Goal: Task Accomplishment & Management: Manage account settings

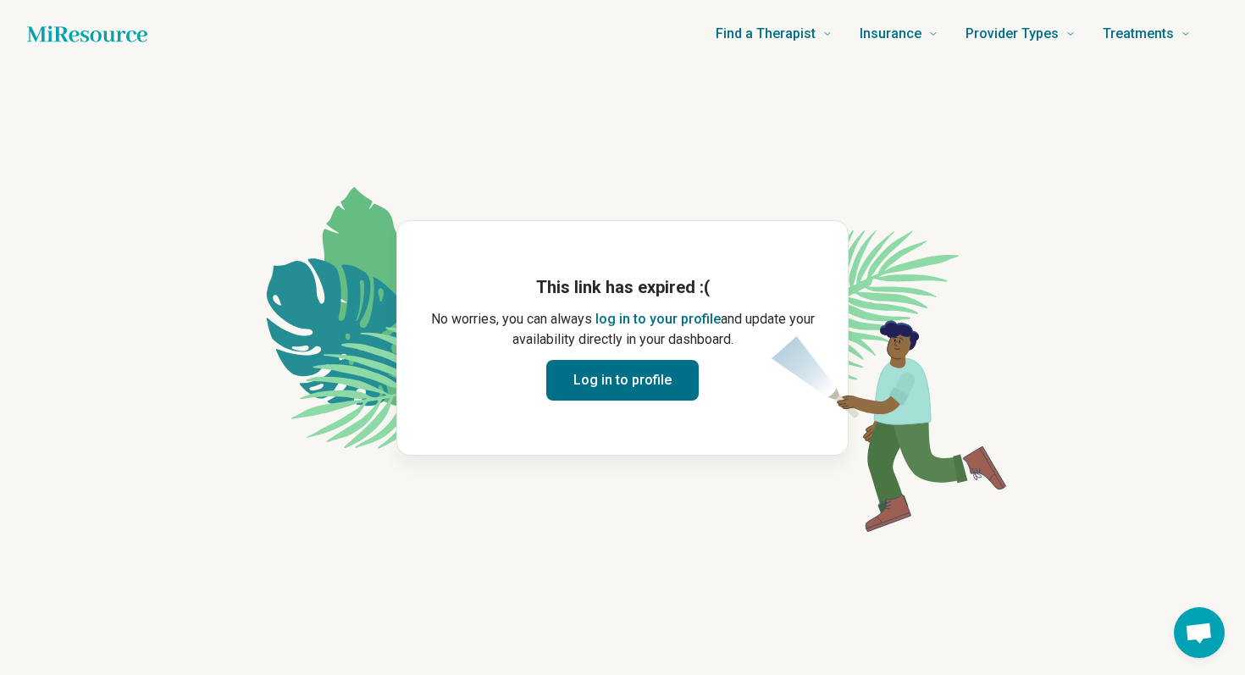
click at [645, 377] on button "Log in to profile" at bounding box center [622, 380] width 152 height 41
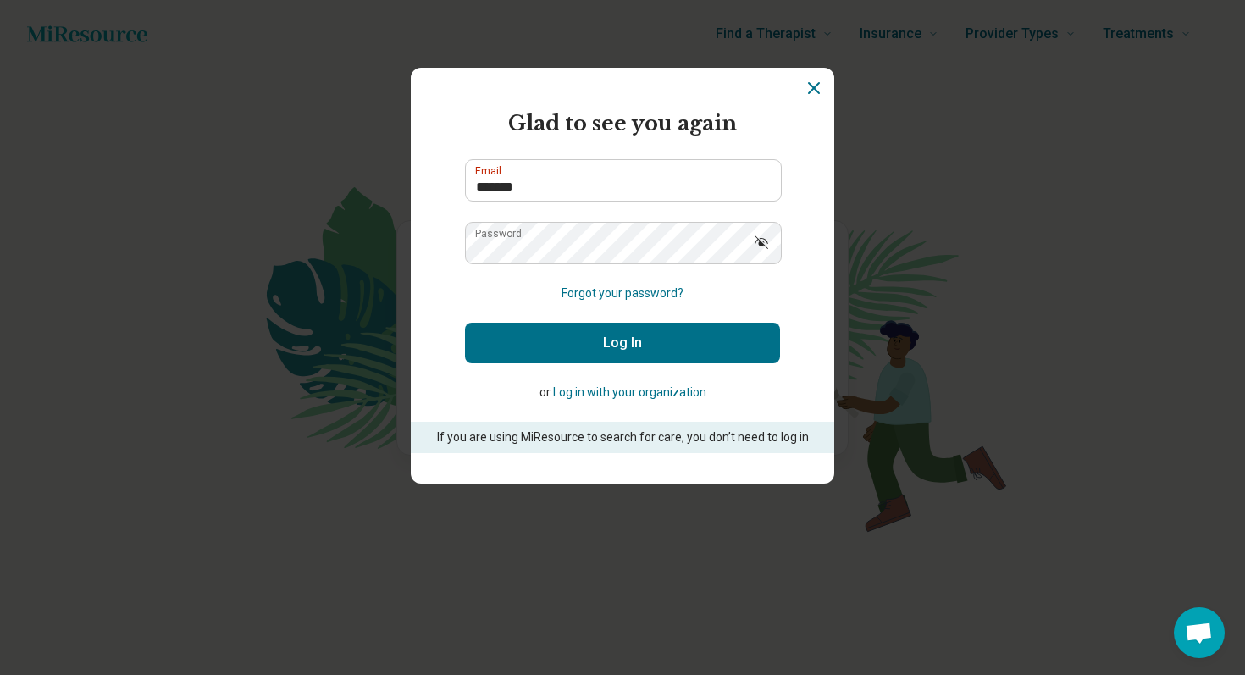
click at [630, 339] on button "Log In" at bounding box center [622, 343] width 315 height 41
click at [630, 341] on button "Log In" at bounding box center [622, 343] width 315 height 41
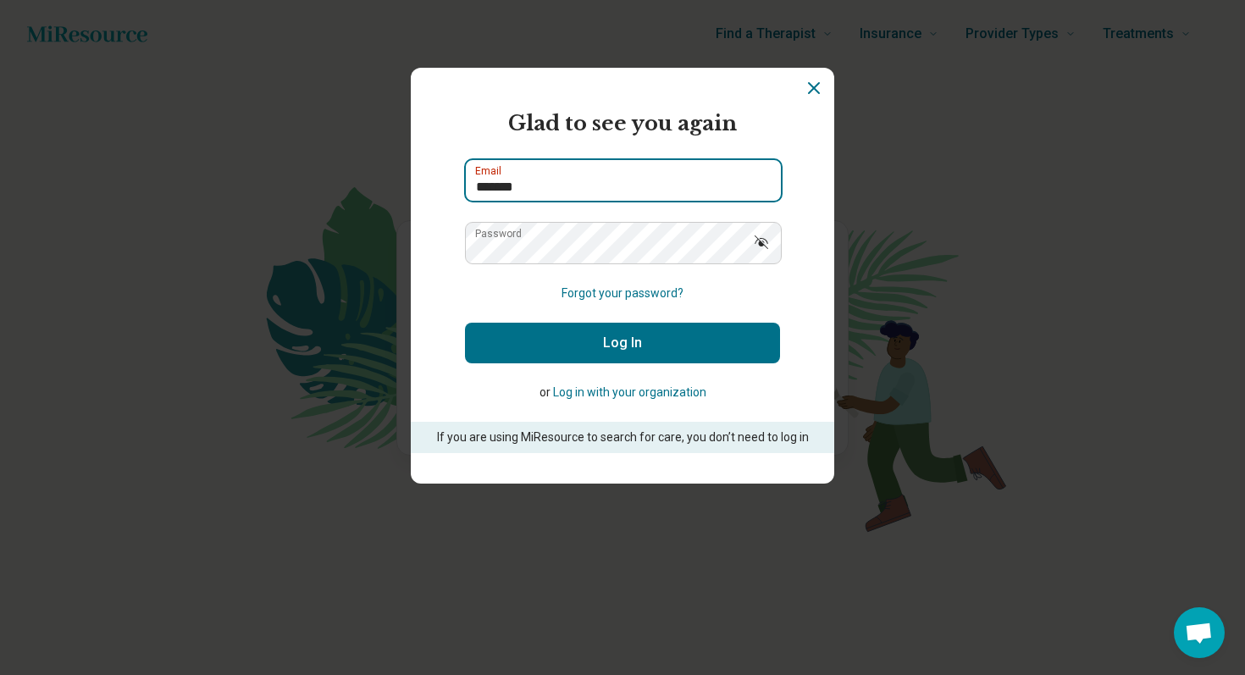
type input "**********"
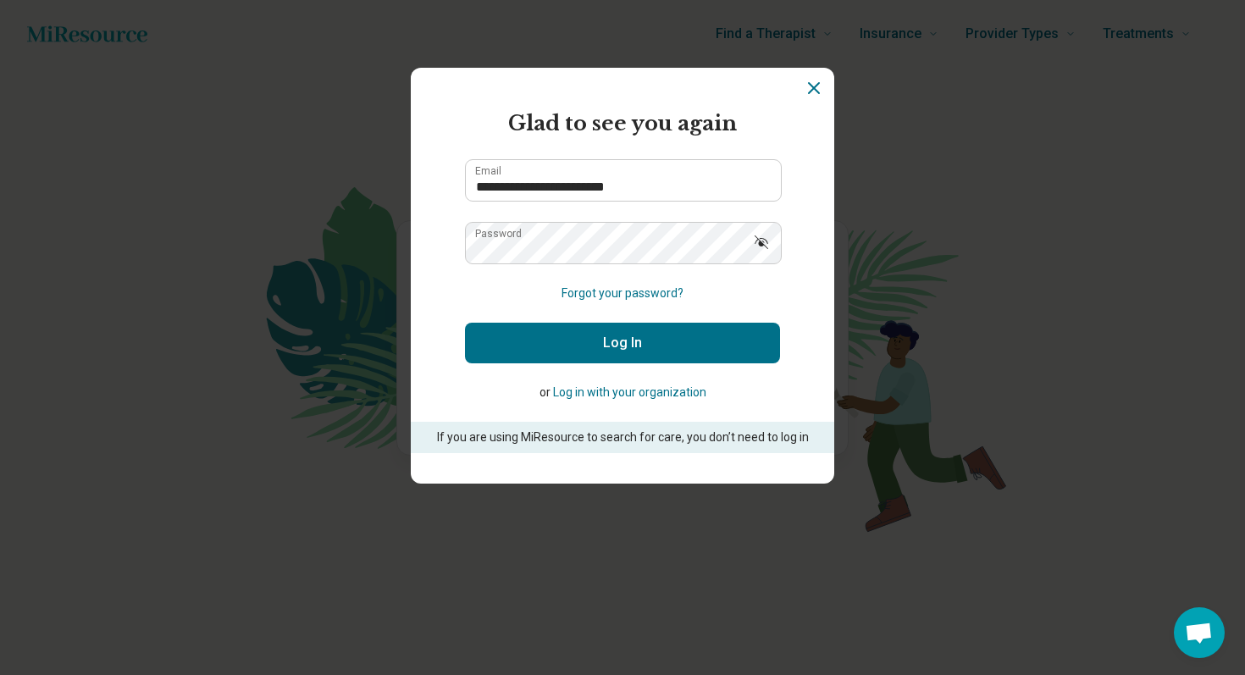
click at [607, 353] on button "Log In" at bounding box center [622, 343] width 315 height 41
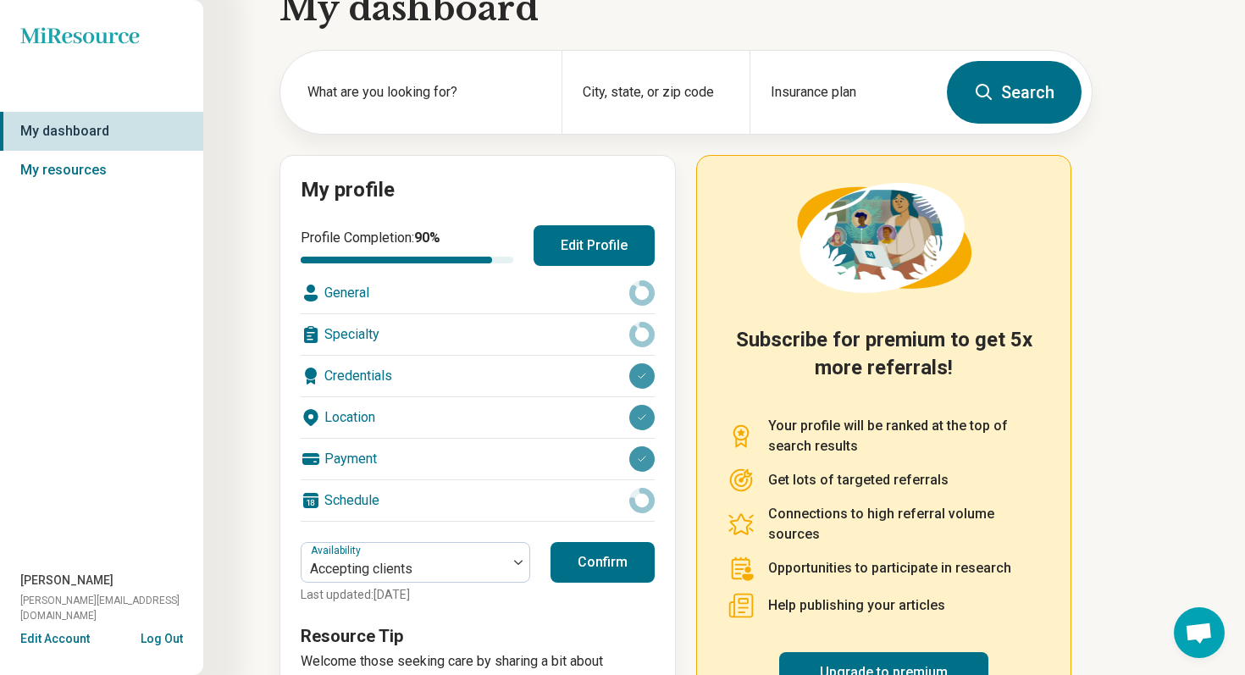
scroll to position [63, 0]
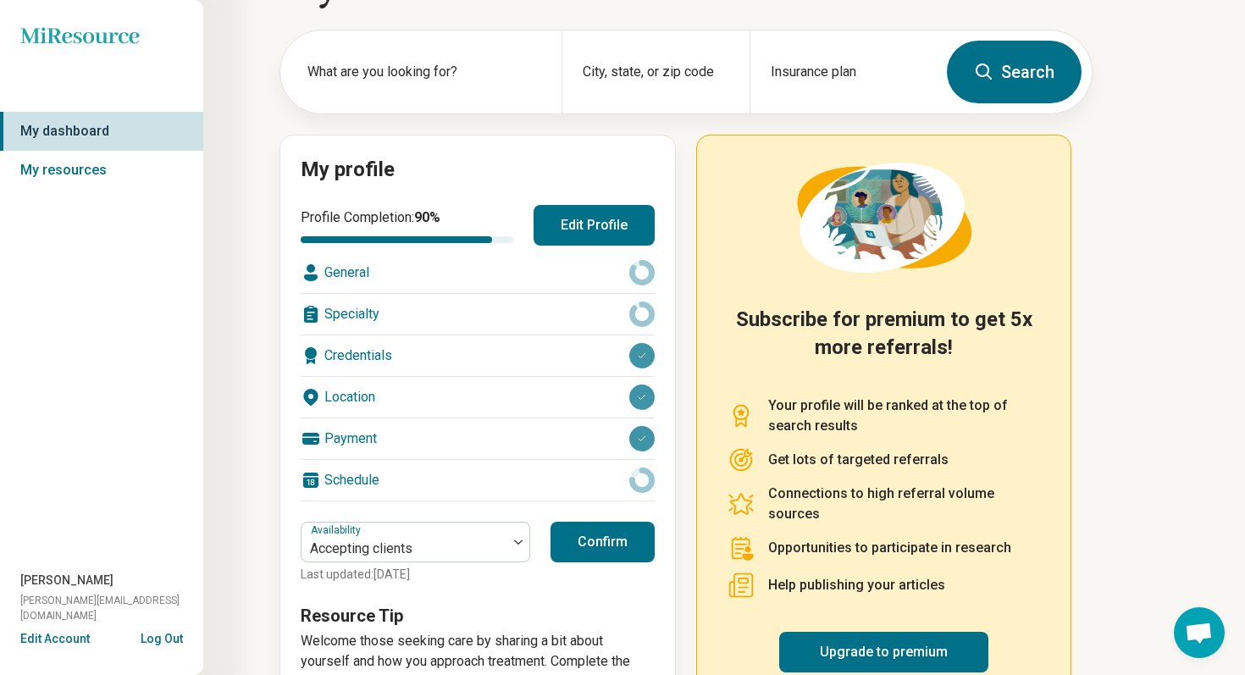
click at [603, 543] on button "Confirm" at bounding box center [603, 542] width 104 height 41
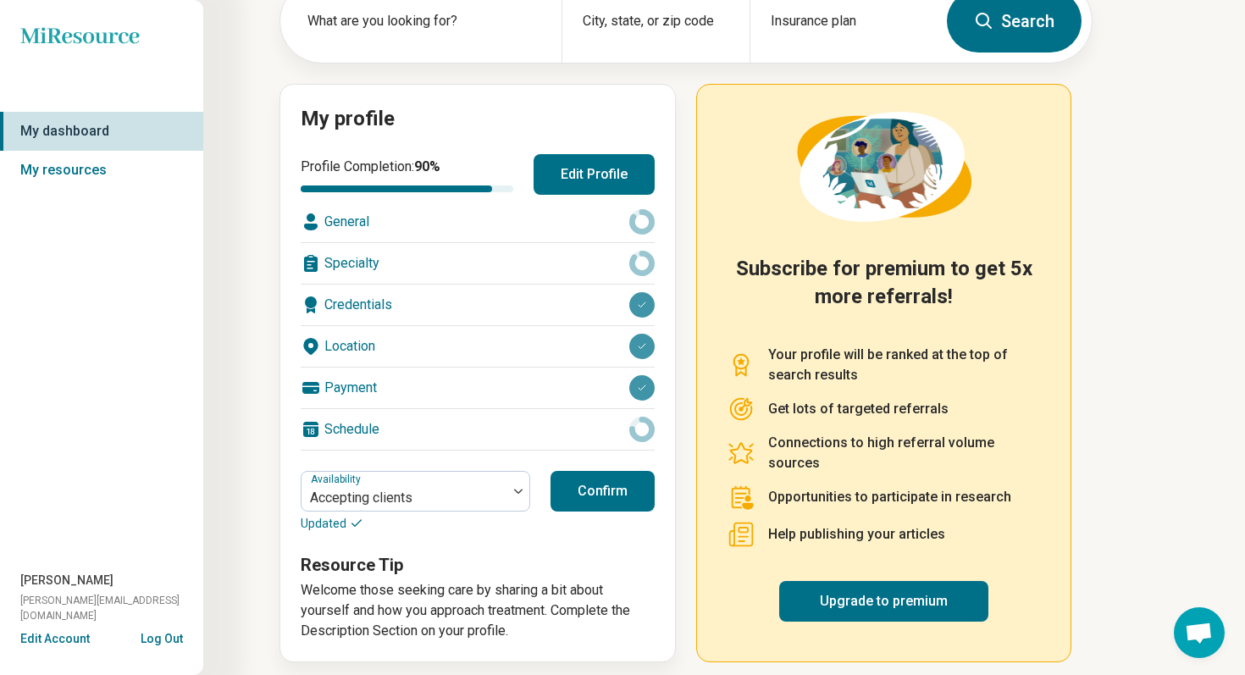
scroll to position [124, 0]
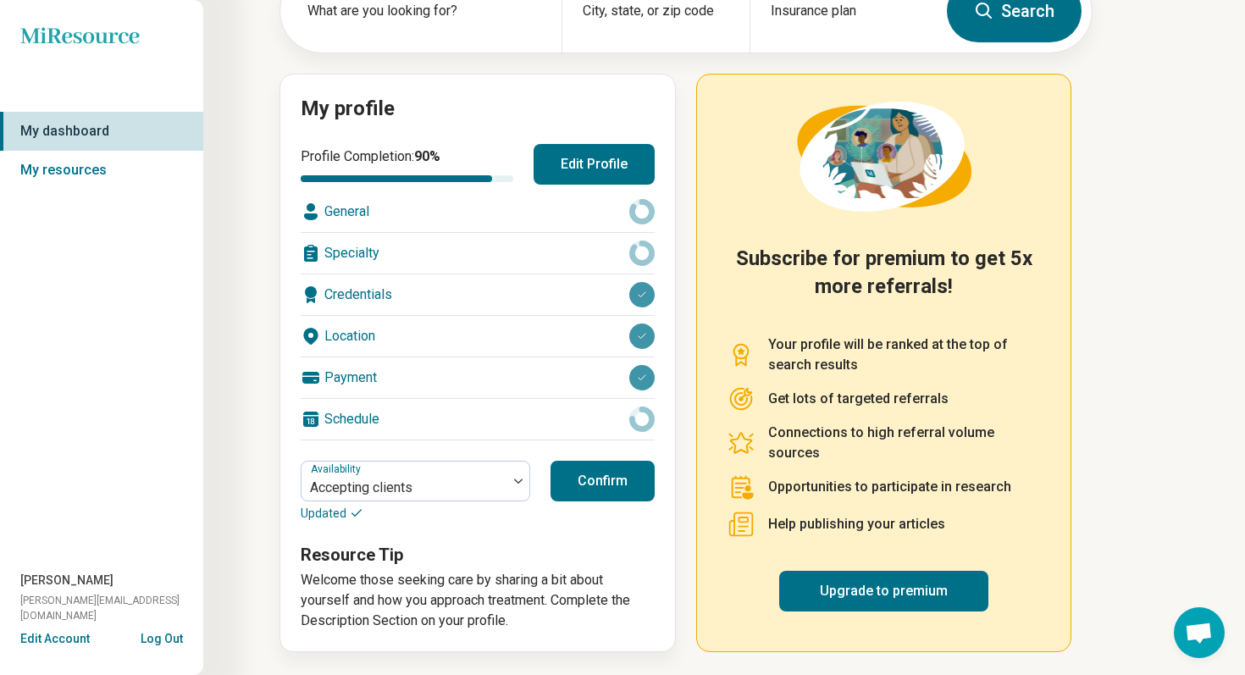
click at [363, 254] on div "Specialty" at bounding box center [478, 253] width 354 height 41
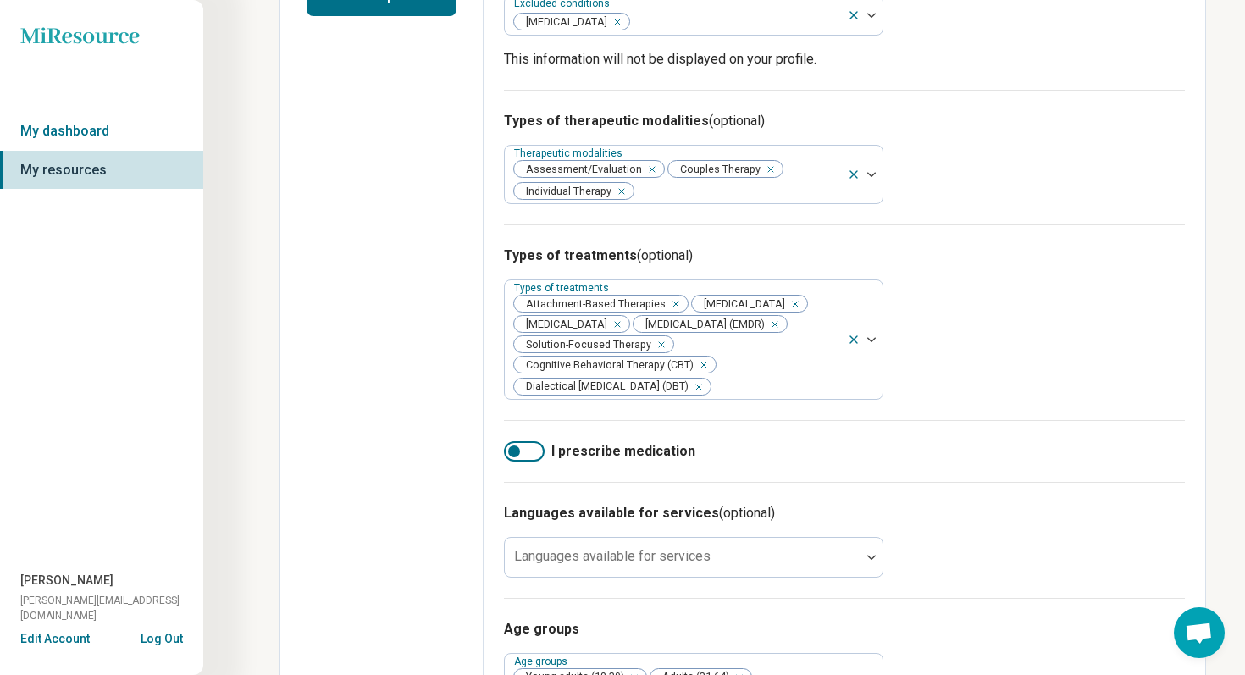
scroll to position [486, 0]
click at [526, 454] on div at bounding box center [524, 450] width 41 height 20
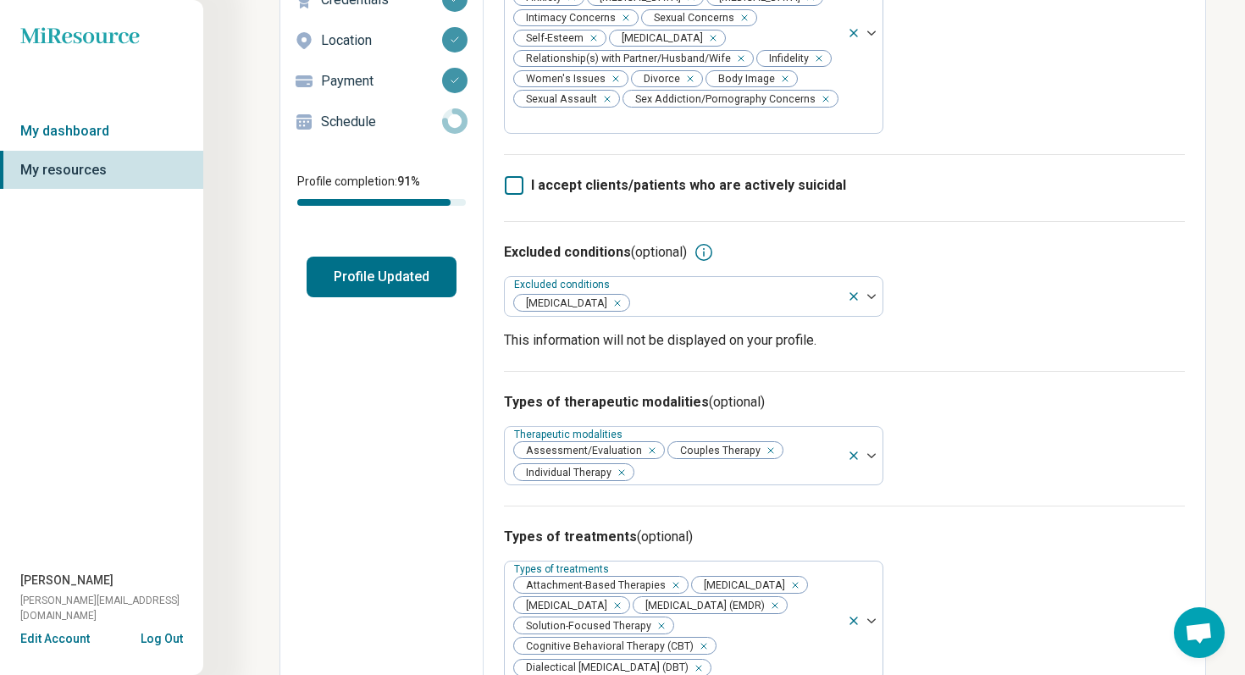
scroll to position [0, 0]
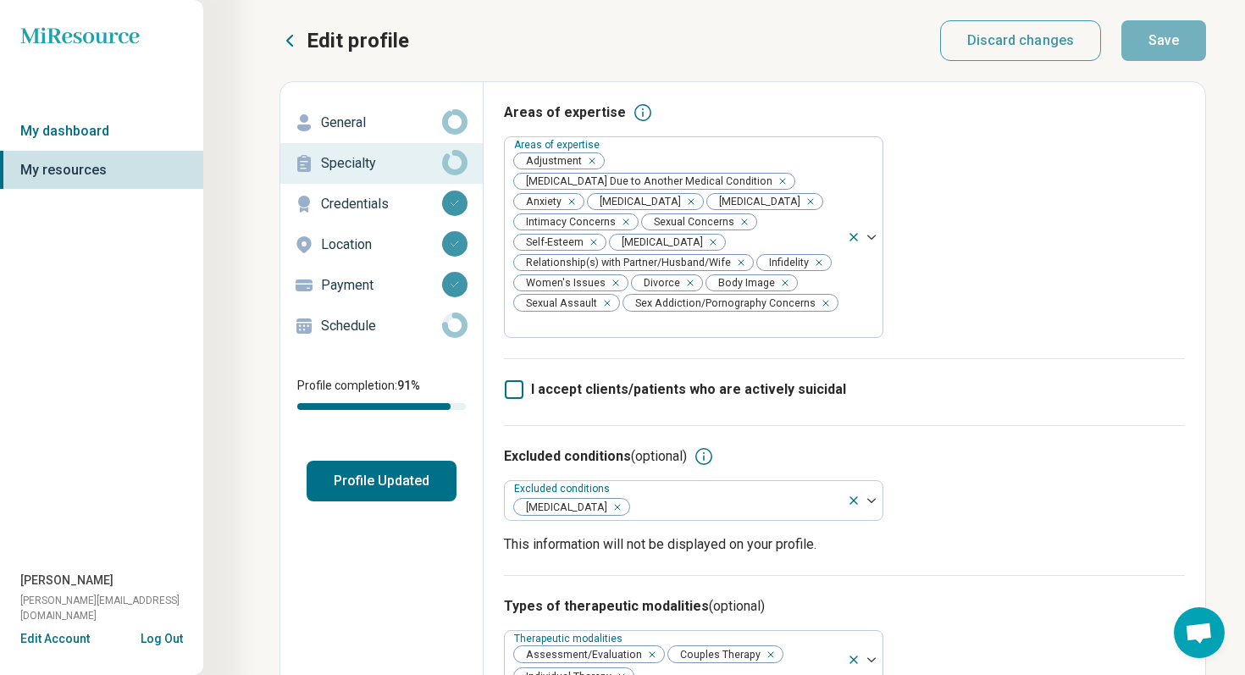
click at [410, 484] on button "Profile Updated" at bounding box center [382, 481] width 150 height 41
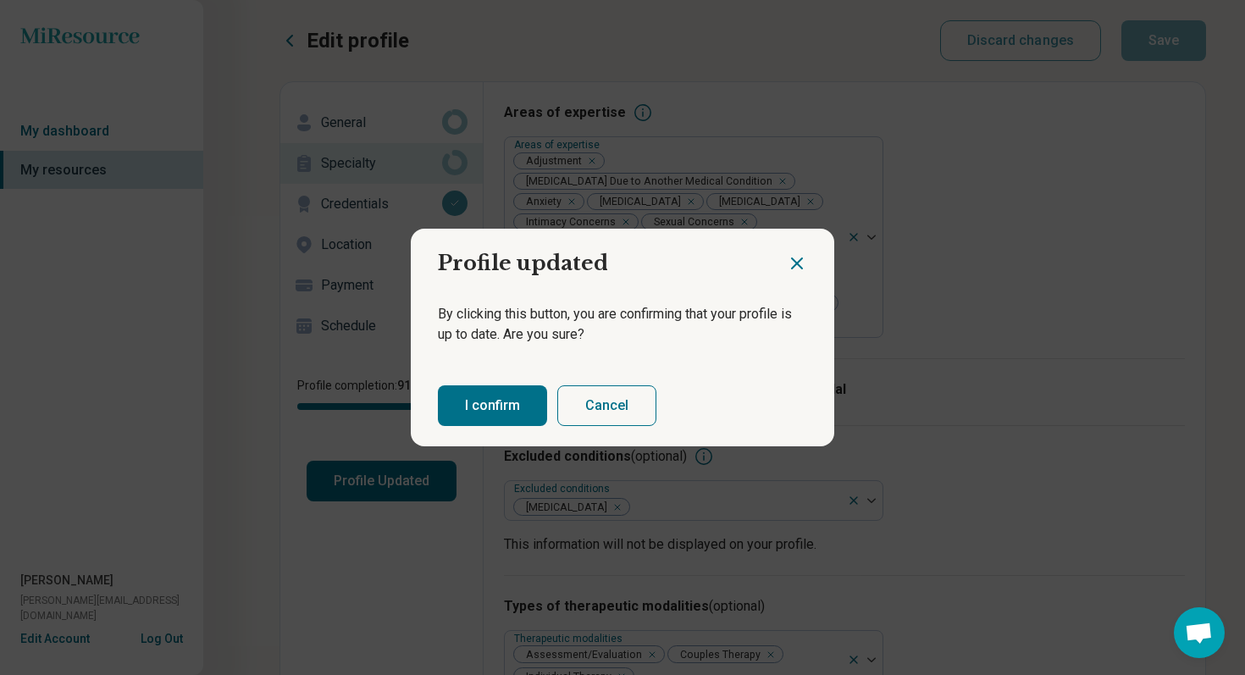
click at [459, 392] on button "I confirm" at bounding box center [492, 405] width 109 height 41
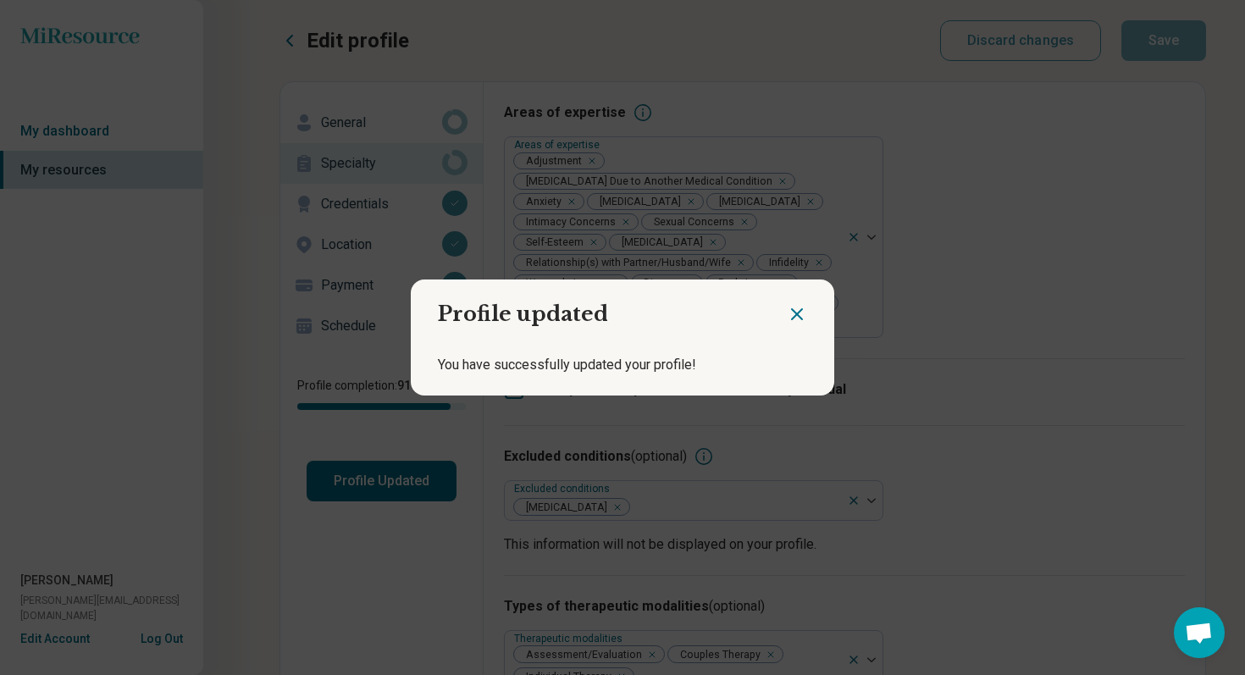
click at [791, 304] on icon "Close dialog" at bounding box center [797, 314] width 20 height 20
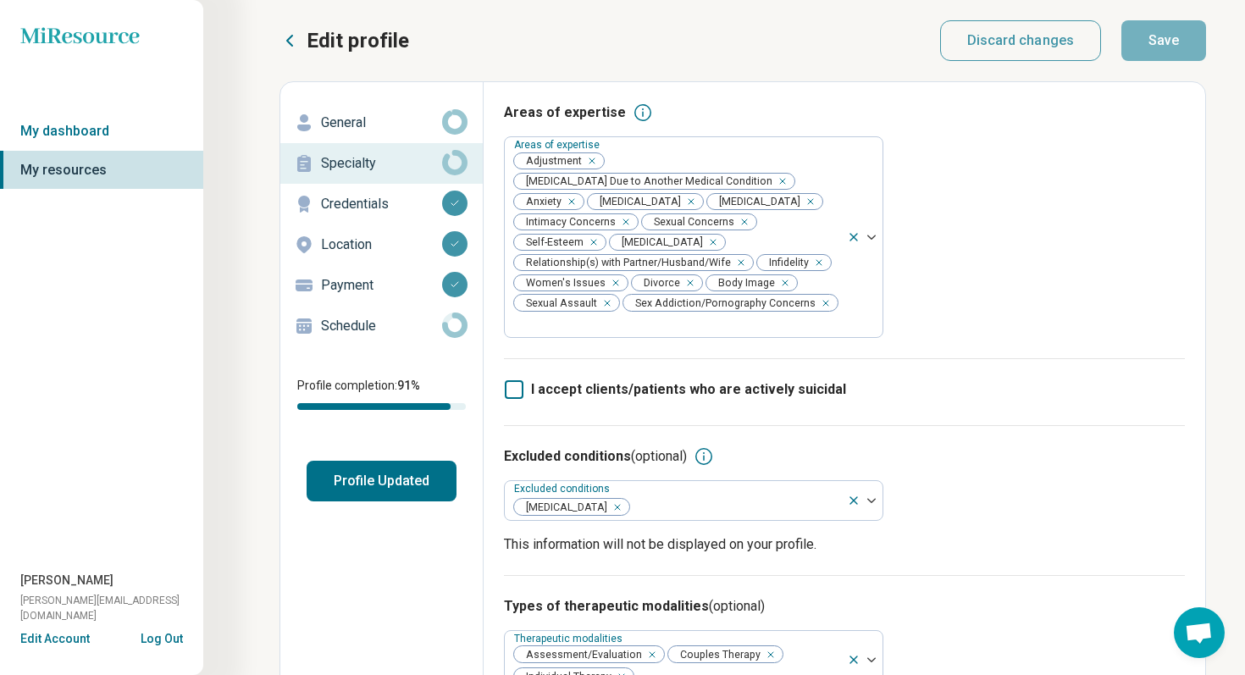
click at [342, 119] on p "General" at bounding box center [381, 123] width 121 height 20
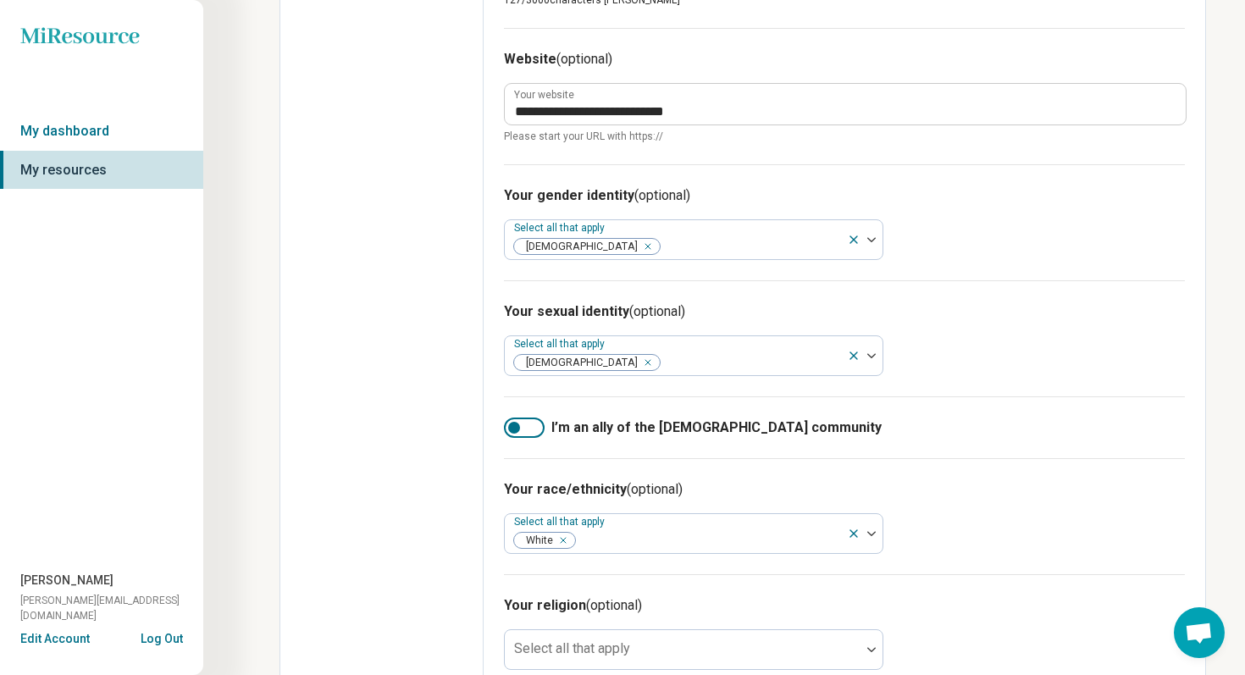
scroll to position [850, 0]
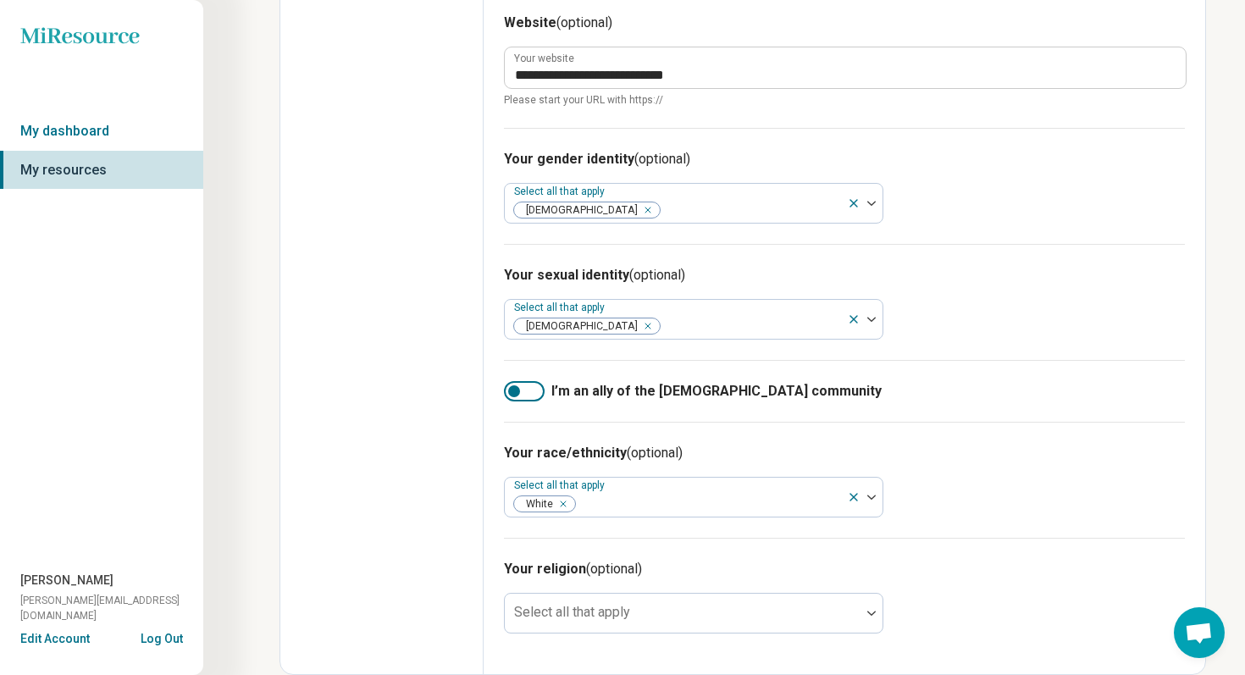
click at [512, 390] on div at bounding box center [514, 391] width 12 height 12
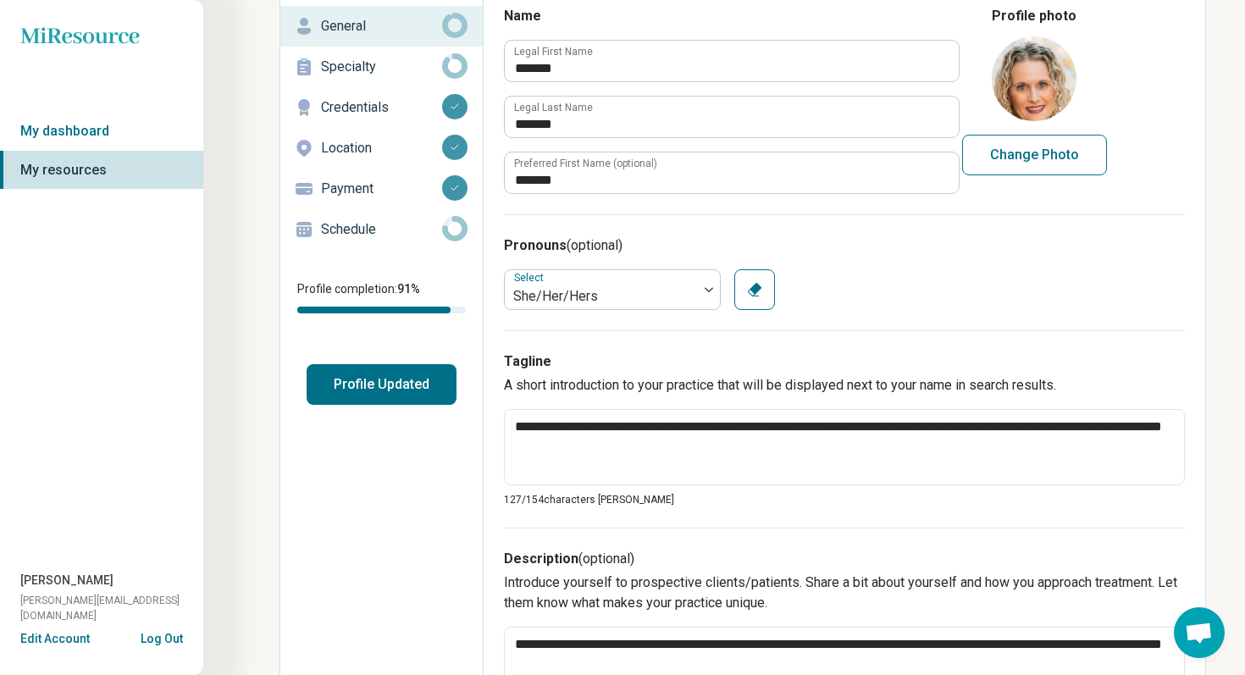
scroll to position [0, 0]
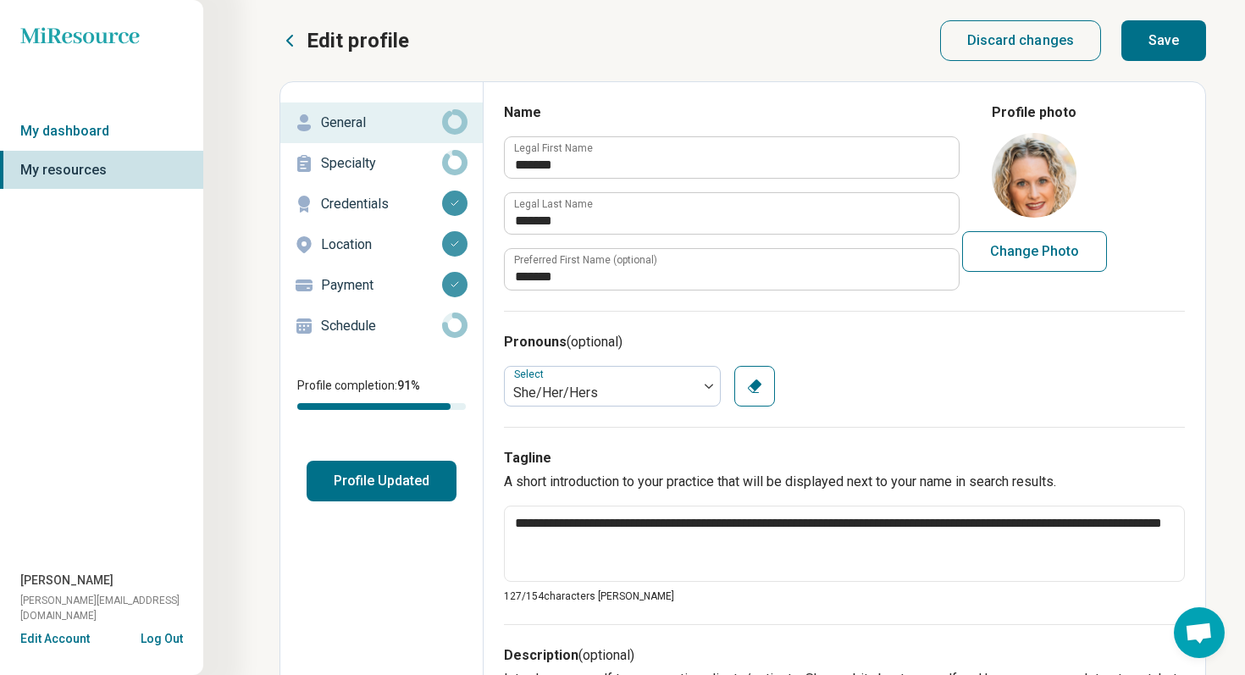
click at [1160, 43] on button "Save" at bounding box center [1163, 40] width 85 height 41
type textarea "*"
